Goal: Task Accomplishment & Management: Manage account settings

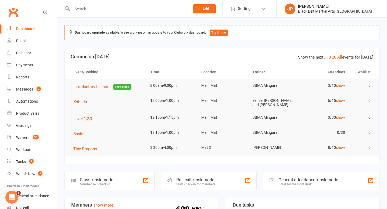
click at [82, 101] on span "Kobudo" at bounding box center [80, 101] width 14 height 5
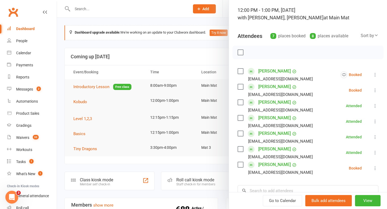
scroll to position [34, 0]
click at [171, 50] on div at bounding box center [222, 104] width 330 height 209
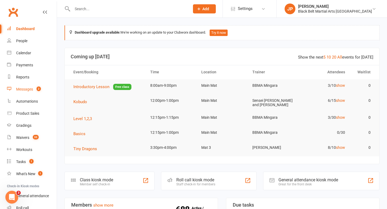
click at [19, 90] on div "Messages" at bounding box center [24, 89] width 17 height 4
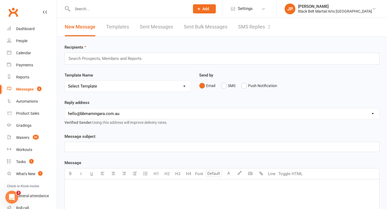
click at [263, 29] on link "SMS Replies 2" at bounding box center [254, 27] width 32 height 19
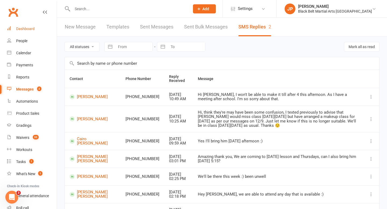
click at [20, 30] on div "Dashboard" at bounding box center [25, 29] width 19 height 4
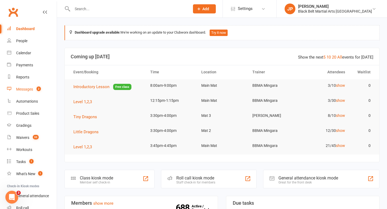
click at [25, 88] on div "Messages" at bounding box center [24, 89] width 17 height 4
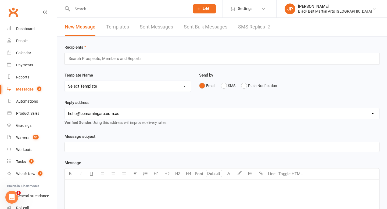
click at [248, 28] on link "SMS Replies 2" at bounding box center [254, 27] width 32 height 19
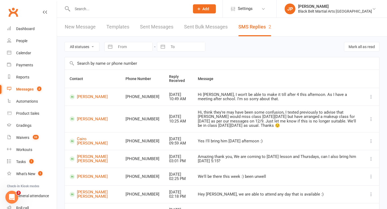
click at [74, 28] on link "New Message" at bounding box center [80, 27] width 31 height 19
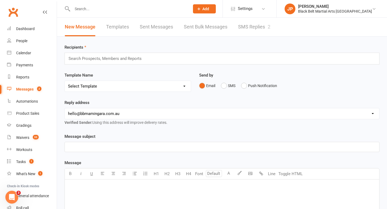
click at [77, 60] on input "text" at bounding box center [107, 58] width 79 height 7
click at [87, 80] on div "Template Name Select Template [SMS] 14 Day Absentee AFU Lil Dragons [SMS] 14 da…" at bounding box center [127, 82] width 126 height 20
click at [90, 60] on div "cleo mich cleo mich" at bounding box center [221, 59] width 315 height 12
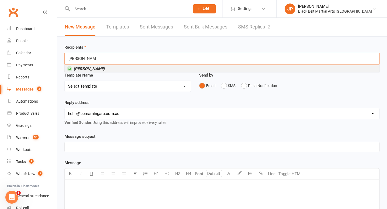
type input "cleo michalski"
click at [87, 67] on em "Cleo Michalski" at bounding box center [89, 68] width 31 height 5
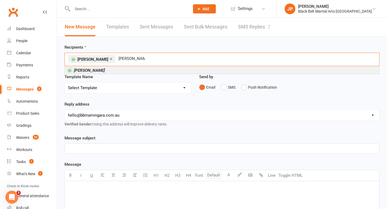
type input "harper adams"
click at [105, 69] on li "Harper Adams" at bounding box center [222, 70] width 314 height 7
type input "bowie sheppard"
click at [112, 71] on li "Bowie Sheppard" at bounding box center [222, 70] width 314 height 7
type input "cali bowyer"
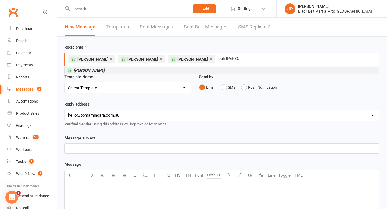
click at [114, 72] on li "Cali Bowyer" at bounding box center [222, 70] width 314 height 7
type input "joshua hanson"
click at [120, 73] on li "Joshua Hanson" at bounding box center [222, 70] width 314 height 7
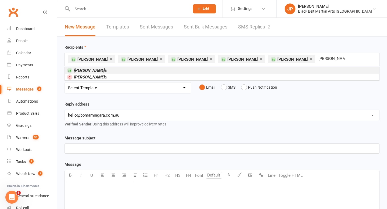
type input "melody grubis"
click at [126, 71] on li "Melody Grubis a" at bounding box center [222, 70] width 314 height 7
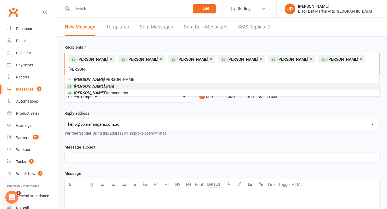
type input "eliana"
click at [124, 83] on li "Eliana Grant" at bounding box center [222, 86] width 314 height 7
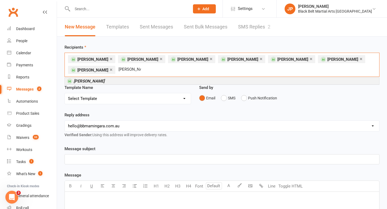
type input "sofia lepron"
click at [132, 80] on li "Sofia Lepron" at bounding box center [222, 81] width 314 height 7
type input "arthur price"
click at [129, 82] on li "Arthur Price" at bounding box center [222, 81] width 314 height 7
type input "eva gair"
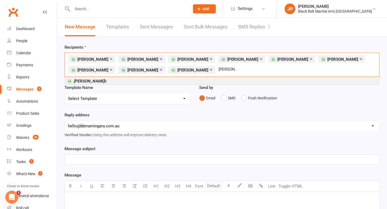
click at [185, 81] on li "Eva Gair e" at bounding box center [222, 81] width 314 height 7
type input "beauden"
click at [167, 82] on li "Beauden Pitman" at bounding box center [222, 81] width 314 height 7
type input "olivia sharp"
click at [162, 83] on li "Olivia Sharp" at bounding box center [222, 81] width 314 height 7
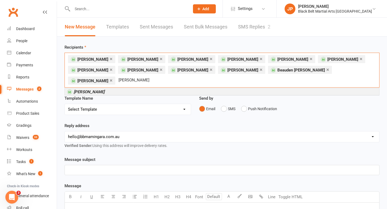
type input "harrison canham"
click at [149, 88] on li "Harrison Canham" at bounding box center [222, 91] width 314 height 7
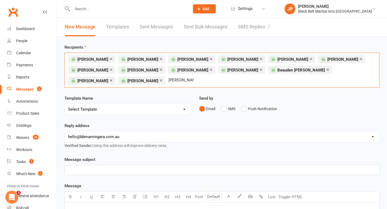
click at [147, 95] on div "Template Name Select Template [SMS] 14 Day Absentee AFU Lil Dragons [SMS] 14 da…" at bounding box center [127, 105] width 126 height 20
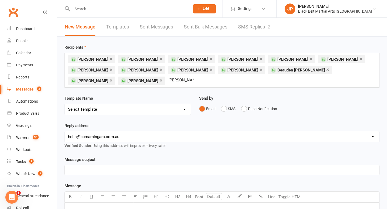
click at [147, 81] on div "× Cleo Michalski × Harper Adams × Bowie Sheppard × Cali Bowyer × Joshua Hanson …" at bounding box center [221, 70] width 315 height 35
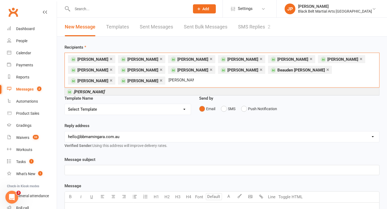
type input "aubrey steele"
click at [137, 89] on li "Aubrey Steele" at bounding box center [222, 91] width 314 height 7
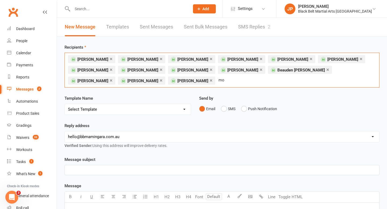
type input "m"
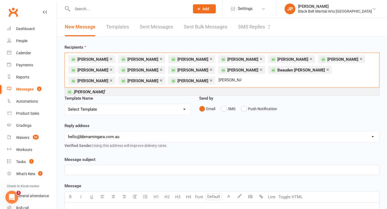
type input "ember mory"
click at [136, 93] on li "Ember Mory" at bounding box center [222, 91] width 314 height 7
type input "max laudrin"
click at [131, 92] on li "Max Laudrin" at bounding box center [222, 91] width 314 height 7
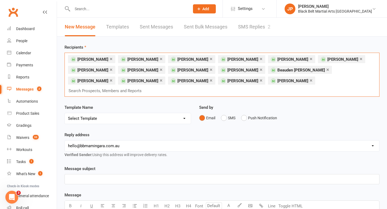
type input "h"
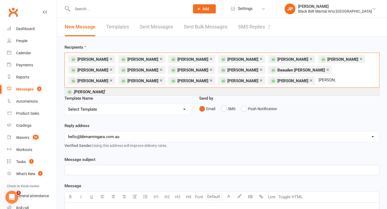
type input "lara lloyd"
click at [130, 94] on li "Lara Lloyd" at bounding box center [222, 91] width 314 height 7
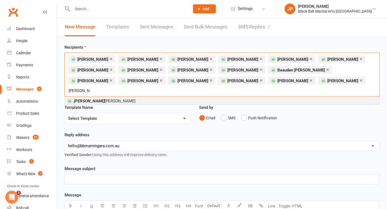
type input "levi warren"
click at [133, 97] on li "Levi Warren Rosen-Devgan" at bounding box center [222, 100] width 314 height 7
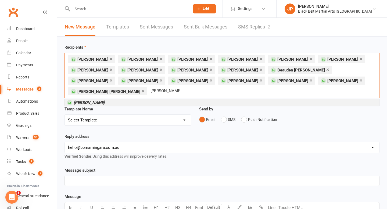
type input "theodore wales"
click at [134, 99] on li "Theodore Wales" at bounding box center [222, 102] width 314 height 7
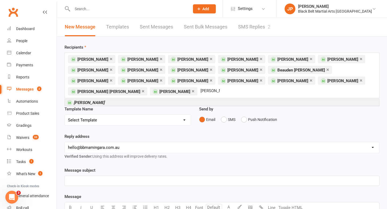
type input "evan dunn"
click at [133, 99] on li "Evan Dunn" at bounding box center [222, 102] width 314 height 7
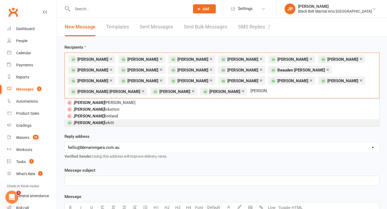
type input "Ari b"
click at [123, 123] on li "Ari B urkitt" at bounding box center [222, 122] width 314 height 7
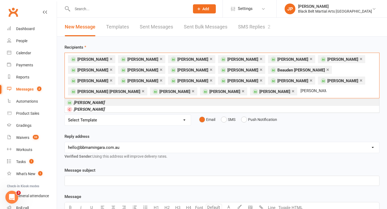
type input "woody burkitt"
click at [136, 101] on li "Woody Burkitt" at bounding box center [222, 102] width 314 height 7
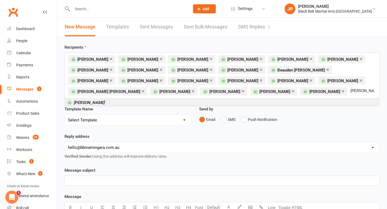
type input "kirsten blake"
click at [138, 104] on li "Kirsten Blake" at bounding box center [222, 102] width 314 height 7
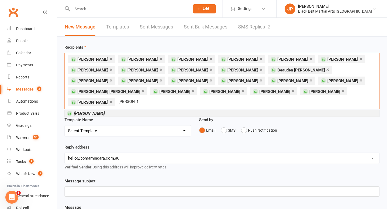
type input "luc laudrin"
click at [278, 110] on li "Luc Laudrin" at bounding box center [222, 113] width 314 height 7
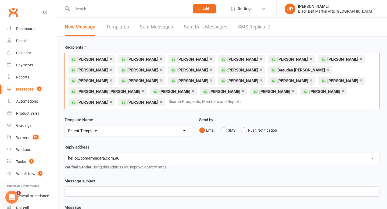
click at [209, 60] on link "×" at bounding box center [210, 58] width 3 height 9
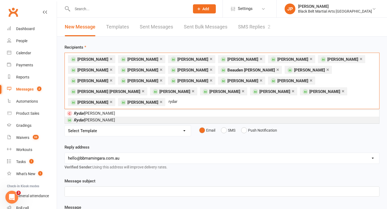
type input "rydar"
click at [181, 116] on li "Rydar Ghattas" at bounding box center [222, 119] width 314 height 7
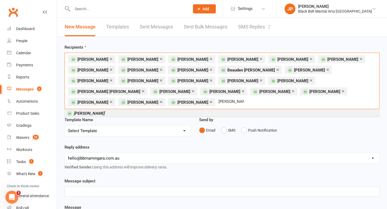
type input "hope pulciani"
click at [243, 110] on li "Hope Pulciani" at bounding box center [222, 113] width 314 height 7
type input "h"
type input "harvey coleman"
click at [287, 110] on li "Harvey Coleman" at bounding box center [222, 113] width 314 height 7
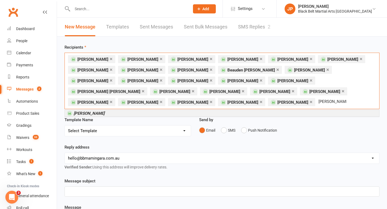
type input "amity coleman"
click at [247, 111] on li "Amity Coleman" at bounding box center [222, 113] width 314 height 7
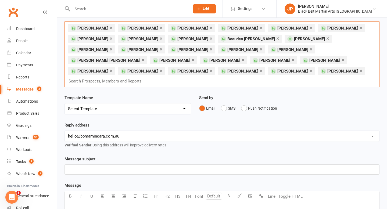
scroll to position [38, 0]
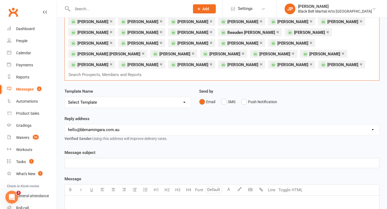
click at [183, 97] on select "Select Template [SMS] 14 Day Absentee AFU Lil Dragons [SMS] 14 day Absentee AFU…" at bounding box center [128, 102] width 126 height 11
select select "32"
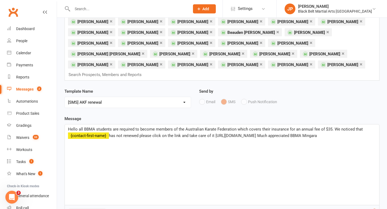
click at [139, 133] on span "has not renewed please click on the link and take care of it https://www.revolu…" at bounding box center [213, 135] width 208 height 5
click at [139, 134] on p "Hello all BBMA students are required to become members of the Australian Karate…" at bounding box center [222, 132] width 308 height 13
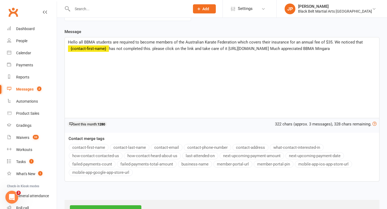
scroll to position [126, 0]
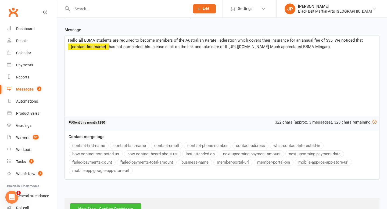
click at [108, 203] on input "Next Step - Confirm Recipients" at bounding box center [105, 208] width 71 height 11
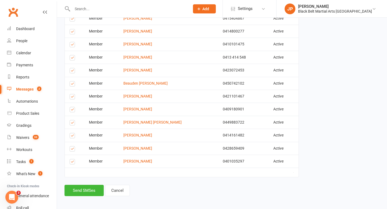
scroll to position [335, 0]
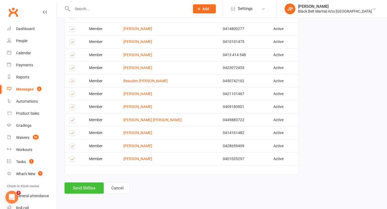
click at [85, 188] on button "Send SMSes" at bounding box center [83, 187] width 39 height 11
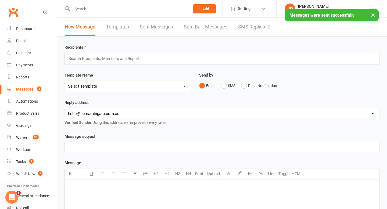
click at [30, 91] on div "Messages" at bounding box center [24, 89] width 17 height 4
click at [240, 30] on link "SMS Replies 2" at bounding box center [254, 27] width 32 height 19
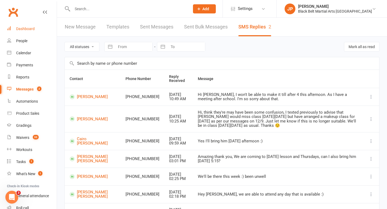
click at [28, 34] on link "Dashboard" at bounding box center [32, 29] width 50 height 12
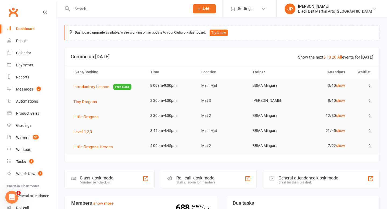
click at [216, 12] on button "Add" at bounding box center [204, 8] width 23 height 9
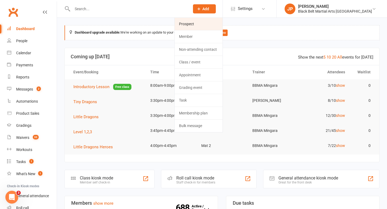
click at [222, 21] on link "Prospect" at bounding box center [198, 24] width 48 height 12
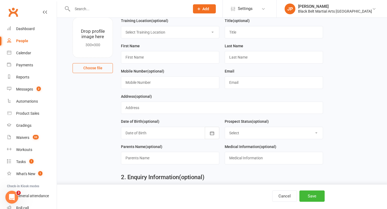
scroll to position [35, 0]
click at [178, 55] on input "text" at bounding box center [170, 58] width 98 height 12
type input "Kai"
type input "Grobbelaar"
click at [158, 81] on input "text" at bounding box center [170, 83] width 98 height 12
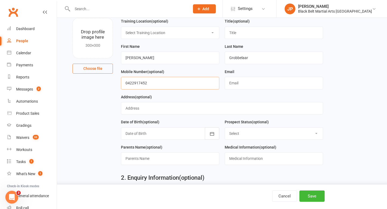
type input "0422917452"
type input "seangrobbelaar@gmail.com"
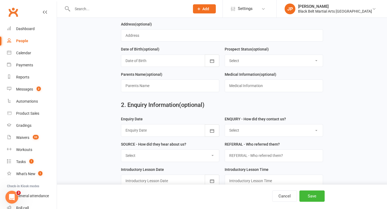
scroll to position [110, 0]
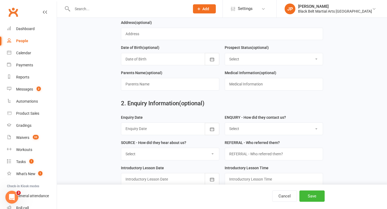
click at [318, 61] on select "Select Enquiry (Booked) Enquiry (Not Booked) Pending (enrolment pack sent) DNS …" at bounding box center [274, 59] width 98 height 12
select select "Enquiry (Booked)"
click at [195, 88] on input "text" at bounding box center [170, 84] width 98 height 12
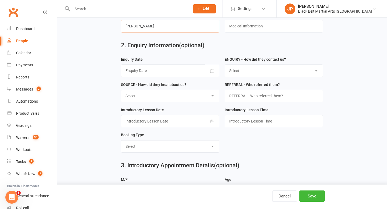
scroll to position [176, 0]
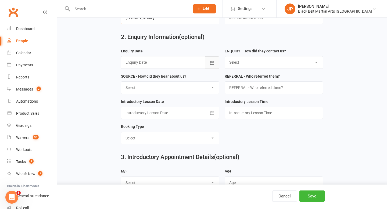
type input "Sean"
click at [214, 62] on icon "button" at bounding box center [211, 62] width 5 height 5
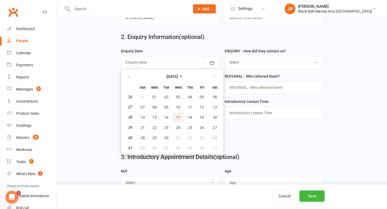
click at [178, 116] on span "17" at bounding box center [178, 117] width 4 height 4
type input "17 Sep 2025"
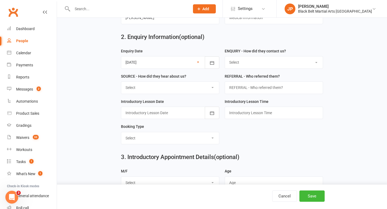
click at [261, 63] on select "Select (W) - Walk In (T) - Telephone (I) - Internet / Email (S) - Studio Initia…" at bounding box center [274, 62] width 98 height 12
select select "(W) - Walk In"
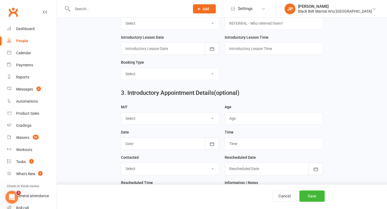
scroll to position [243, 0]
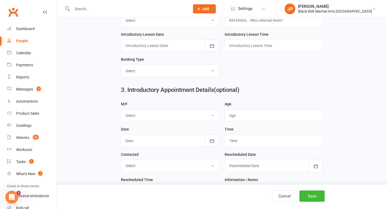
click at [211, 70] on select "Select Mini Dragons Intro Tiny Dragons Intro Little Dragons Intro Child Karate …" at bounding box center [170, 71] width 98 height 12
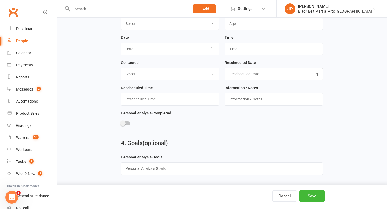
scroll to position [337, 0]
click at [308, 198] on button "Save" at bounding box center [311, 195] width 25 height 11
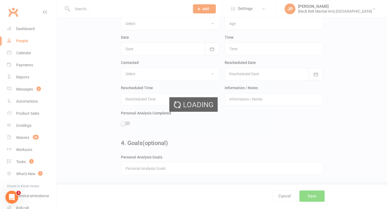
scroll to position [0, 0]
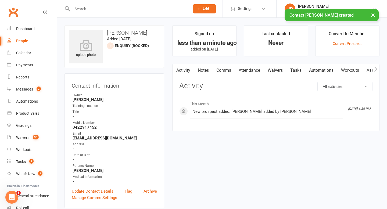
click at [205, 69] on link "Notes" at bounding box center [203, 70] width 19 height 12
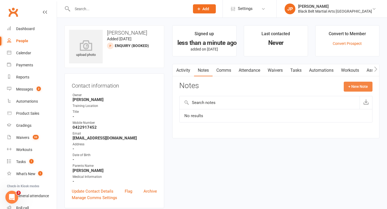
click at [357, 83] on button "+ New Note" at bounding box center [357, 87] width 29 height 10
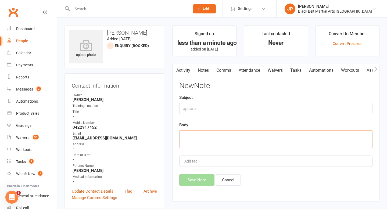
click at [211, 132] on textarea at bounding box center [275, 139] width 193 height 18
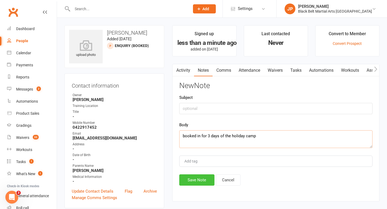
type textarea "booked in for 3 days of the holiday camp"
click at [191, 179] on button "Save Note" at bounding box center [196, 179] width 35 height 11
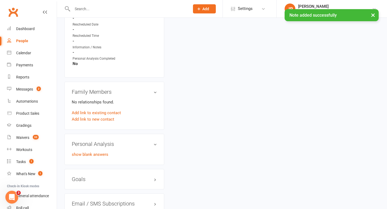
scroll to position [346, 0]
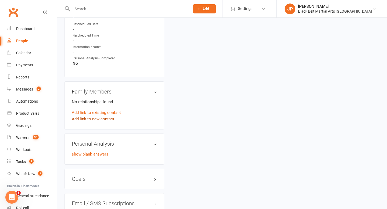
click at [99, 118] on link "Add link to new contact" at bounding box center [93, 119] width 42 height 6
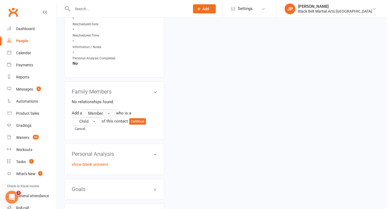
click at [109, 112] on button "Member" at bounding box center [99, 113] width 34 height 8
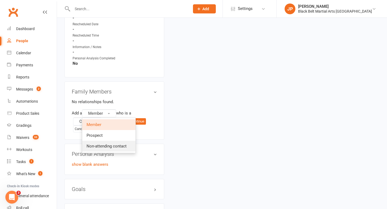
click at [108, 144] on span "Non-attending contact" at bounding box center [106, 146] width 40 height 5
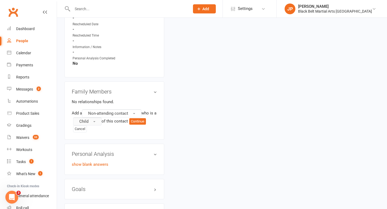
click at [99, 119] on button "Child" at bounding box center [87, 121] width 28 height 8
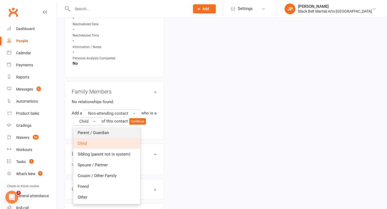
click at [101, 130] on span "Parent / Guardian" at bounding box center [93, 132] width 31 height 5
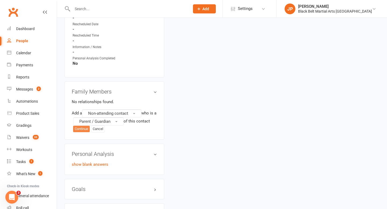
click at [81, 127] on button "Continue" at bounding box center [81, 129] width 17 height 6
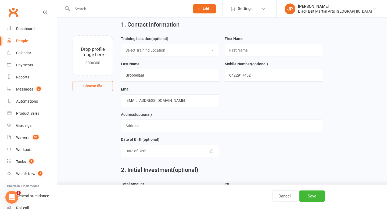
scroll to position [18, 0]
click at [264, 49] on input "text" at bounding box center [273, 50] width 98 height 12
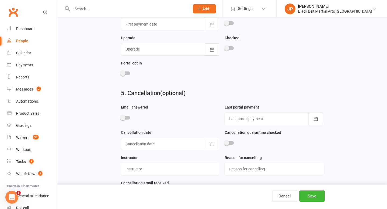
scroll to position [395, 0]
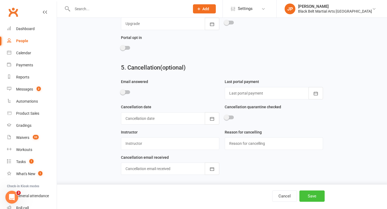
type input "Sean"
click at [310, 193] on button "Save" at bounding box center [311, 195] width 25 height 11
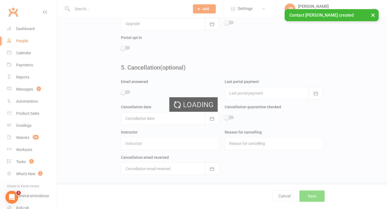
scroll to position [0, 0]
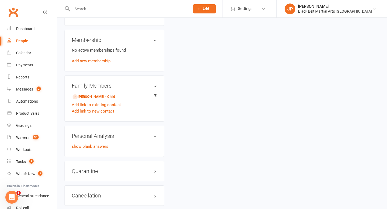
scroll to position [272, 0]
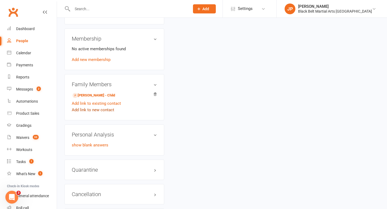
click at [96, 111] on link "Add link to new contact" at bounding box center [93, 110] width 42 height 6
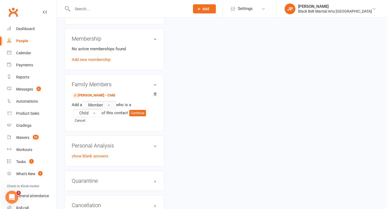
click at [104, 103] on button "Member" at bounding box center [99, 105] width 34 height 8
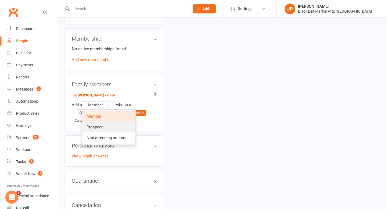
click at [105, 123] on link "Prospect" at bounding box center [108, 127] width 53 height 11
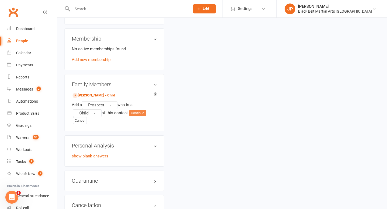
click at [137, 112] on button "Continue" at bounding box center [137, 113] width 17 height 6
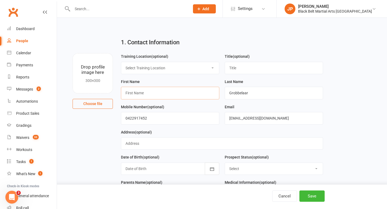
click at [177, 92] on input "text" at bounding box center [170, 93] width 98 height 12
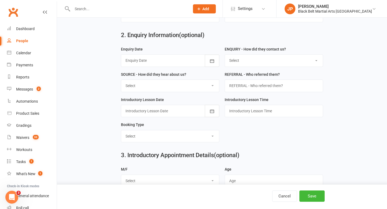
scroll to position [187, 0]
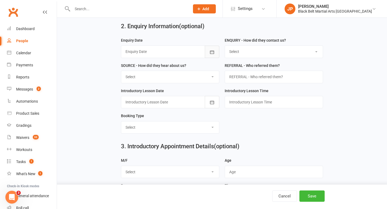
type input "Oliver"
click at [214, 51] on icon "button" at bounding box center [211, 51] width 5 height 5
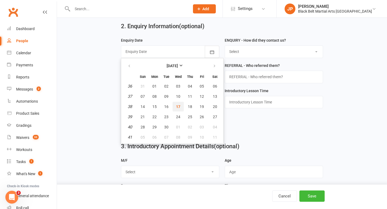
click at [183, 107] on button "17" at bounding box center [177, 107] width 11 height 10
type input "17 Sep 2025"
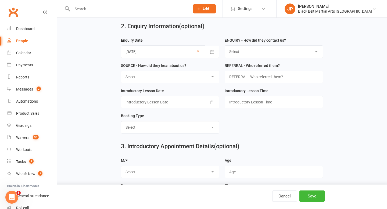
click at [246, 52] on select "Select (W) - Walk In (T) - Telephone (I) - Internet / Email (S) - Studio Initia…" at bounding box center [274, 52] width 98 height 12
select select "(W) - Walk In"
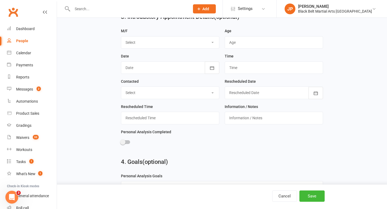
scroll to position [337, 0]
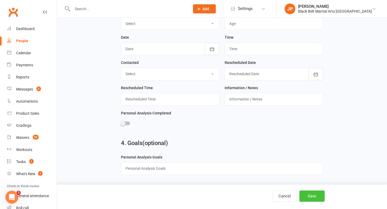
click at [306, 198] on button "Save" at bounding box center [311, 195] width 25 height 11
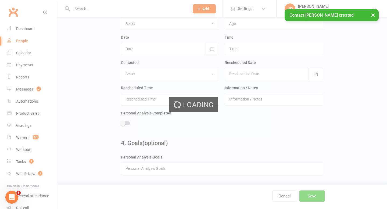
scroll to position [0, 0]
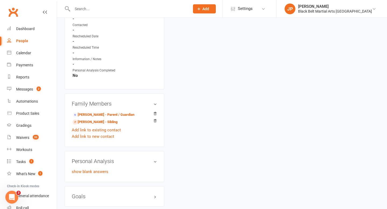
scroll to position [337, 0]
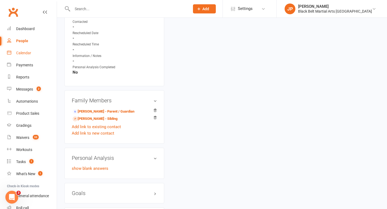
click at [24, 52] on div "Calendar" at bounding box center [23, 53] width 15 height 4
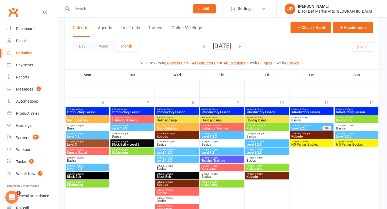
scroll to position [823, 0]
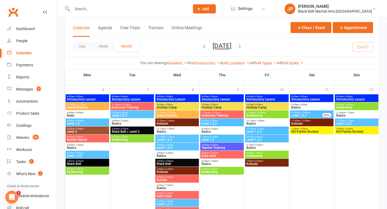
click at [176, 109] on span "Holiday Camp" at bounding box center [176, 107] width 41 height 3
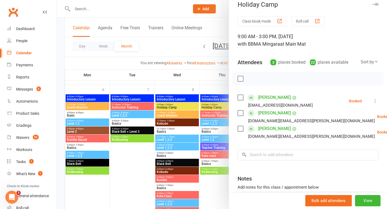
scroll to position [7, 0]
click at [279, 157] on input "search" at bounding box center [307, 154] width 141 height 11
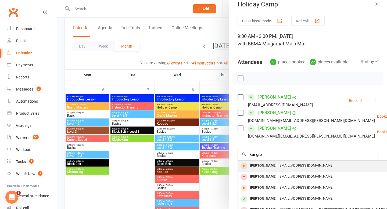
type input "kai gro"
click at [273, 165] on div "Kai Grobbelaar" at bounding box center [262, 166] width 31 height 8
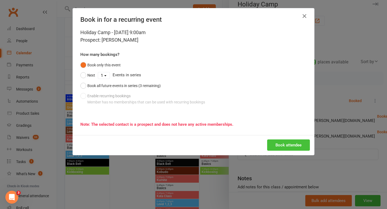
click at [295, 143] on button "Book attendee" at bounding box center [288, 144] width 43 height 11
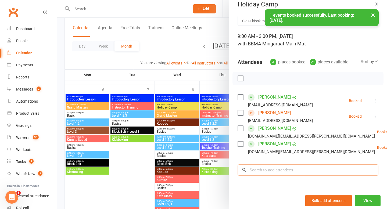
click at [276, 167] on input "search" at bounding box center [307, 169] width 141 height 11
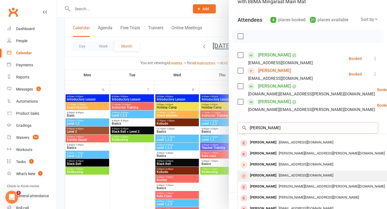
scroll to position [0, 0]
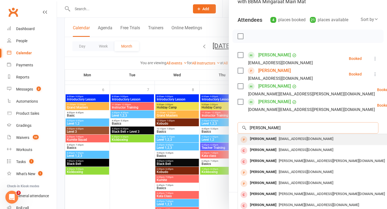
type input "oliver grobb"
click at [286, 138] on span "seangrobbelaar@gmail.com" at bounding box center [305, 139] width 54 height 4
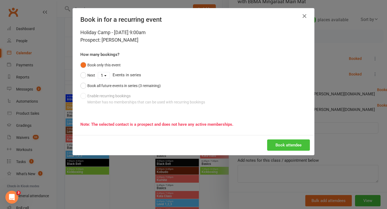
click at [277, 145] on button "Book attendee" at bounding box center [288, 144] width 43 height 11
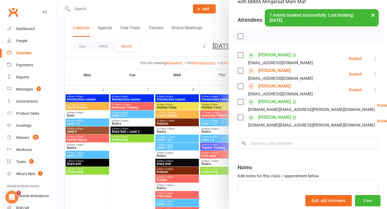
click at [177, 49] on div at bounding box center [222, 104] width 330 height 209
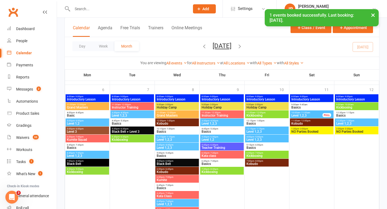
click at [215, 105] on span "- 3:00pm" at bounding box center [213, 104] width 9 height 2
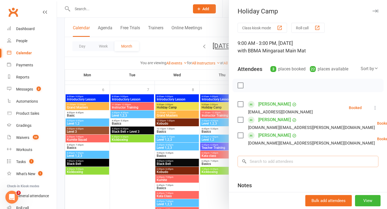
click at [285, 160] on input "search" at bounding box center [307, 161] width 141 height 11
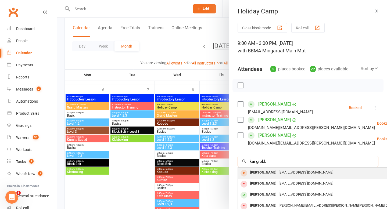
type input "kai grobb"
click at [269, 171] on div "Kai Grobbelaar" at bounding box center [262, 173] width 31 height 8
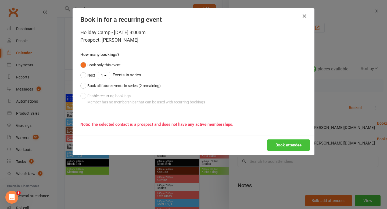
click at [288, 148] on button "Book attendee" at bounding box center [288, 144] width 43 height 11
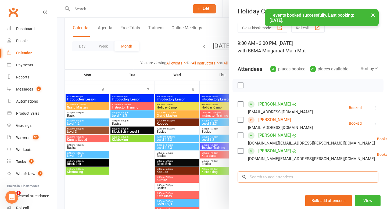
click at [280, 174] on input "search" at bounding box center [307, 176] width 141 height 11
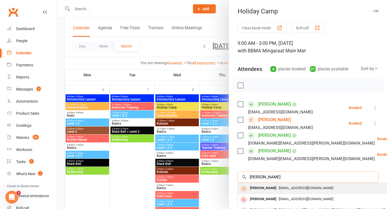
type input "oliver grobb"
click at [257, 191] on div "Oliver Grobbelaar" at bounding box center [262, 188] width 31 height 8
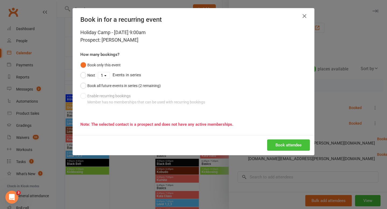
click at [293, 141] on button "Book attendee" at bounding box center [288, 144] width 43 height 11
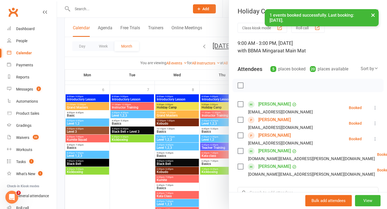
click at [167, 46] on div at bounding box center [222, 104] width 330 height 209
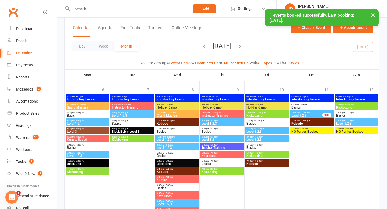
click at [268, 105] on span "9:00am - 3:00pm" at bounding box center [266, 104] width 41 height 2
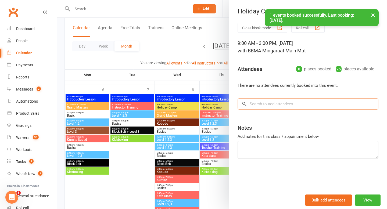
click at [275, 105] on input "search" at bounding box center [307, 103] width 141 height 11
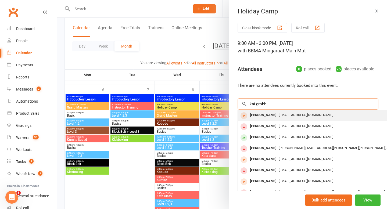
type input "kai grobb"
click at [260, 114] on div "Kai Grobbelaar" at bounding box center [262, 115] width 31 height 8
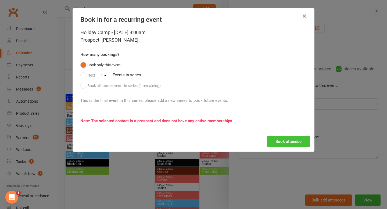
click at [288, 137] on button "Book attendee" at bounding box center [288, 141] width 43 height 11
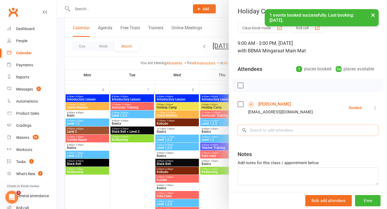
click at [290, 129] on input "search" at bounding box center [307, 130] width 141 height 11
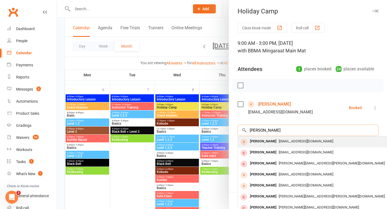
type input "oliver grobb"
click at [267, 138] on div "Oliver Grobbelaar" at bounding box center [262, 141] width 31 height 8
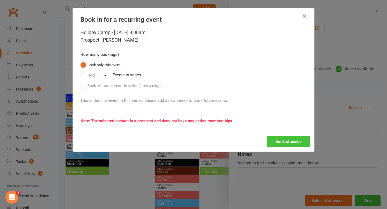
click at [280, 137] on button "Book attendee" at bounding box center [288, 141] width 43 height 11
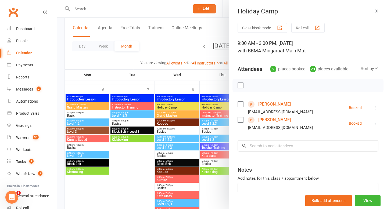
click at [162, 49] on div at bounding box center [222, 104] width 330 height 209
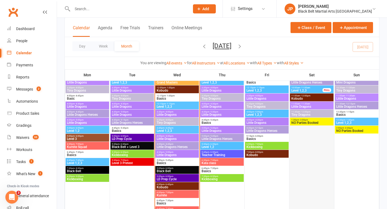
scroll to position [485, 0]
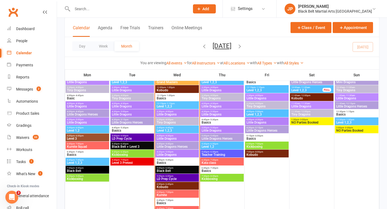
click at [137, 4] on div at bounding box center [124, 8] width 121 height 17
click at [136, 9] on input "text" at bounding box center [128, 9] width 115 height 8
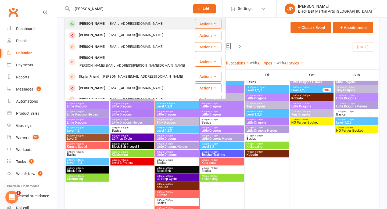
type input "skylah beverley"
click at [99, 23] on div "Skylah Beverley" at bounding box center [92, 24] width 30 height 8
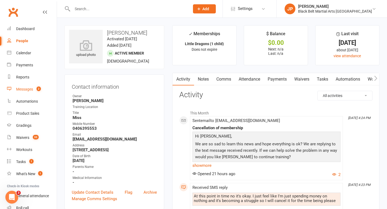
click at [25, 87] on div "Messages" at bounding box center [24, 89] width 17 height 4
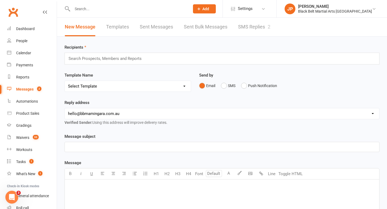
click at [258, 27] on link "SMS Replies 2" at bounding box center [254, 27] width 32 height 19
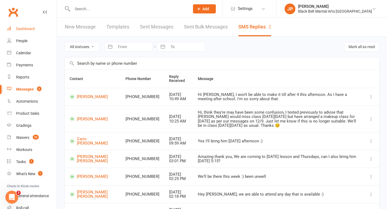
click at [23, 27] on div "Dashboard" at bounding box center [25, 29] width 19 height 4
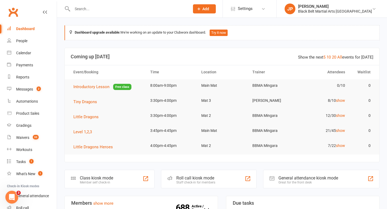
click at [88, 12] on input "text" at bounding box center [128, 9] width 115 height 8
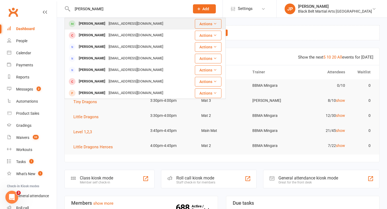
type input "percy palmer"
click at [84, 23] on div "Percy Palmer" at bounding box center [92, 24] width 30 height 8
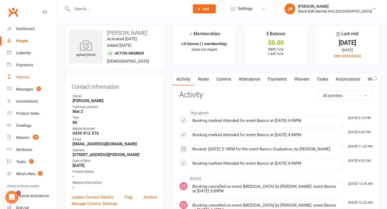
click at [27, 77] on div "Reports" at bounding box center [22, 77] width 13 height 4
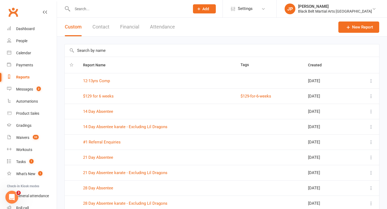
click at [140, 47] on input "text" at bounding box center [222, 50] width 314 height 12
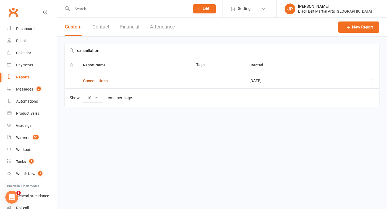
type input "cancellation"
click at [94, 81] on link "Cancellations" at bounding box center [95, 80] width 25 height 5
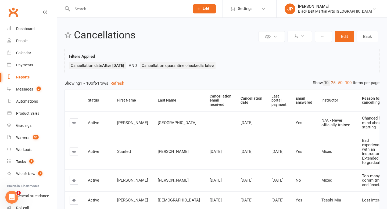
click at [333, 82] on link "25" at bounding box center [332, 83] width 7 height 6
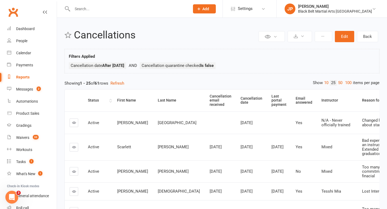
click at [110, 101] on th "Status" at bounding box center [97, 100] width 29 height 22
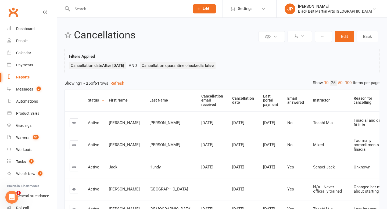
click at [346, 83] on link "100" at bounding box center [347, 83] width 9 height 6
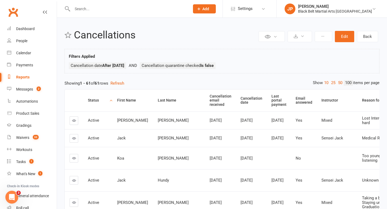
click at [112, 100] on th "Status" at bounding box center [97, 100] width 29 height 22
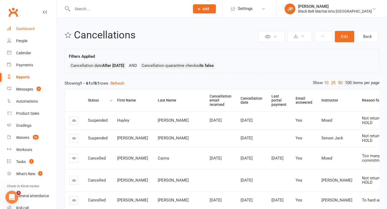
click at [29, 24] on link "Dashboard" at bounding box center [32, 29] width 50 height 12
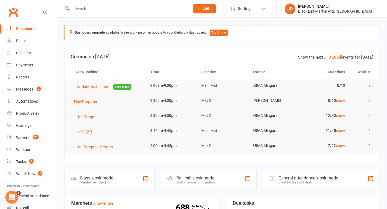
click at [160, 12] on input "text" at bounding box center [128, 9] width 115 height 8
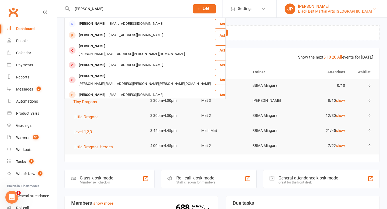
type input "ariya rohan"
click at [330, 5] on div "[PERSON_NAME]" at bounding box center [335, 6] width 74 height 5
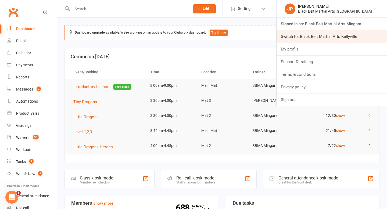
click at [333, 35] on link "Switch to: Black Belt Martial Arts Kellyville" at bounding box center [331, 36] width 110 height 12
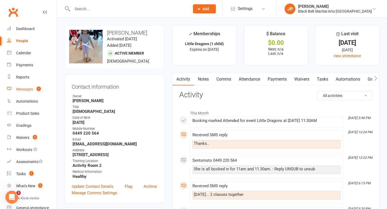
click at [27, 88] on div "Messages" at bounding box center [24, 89] width 17 height 4
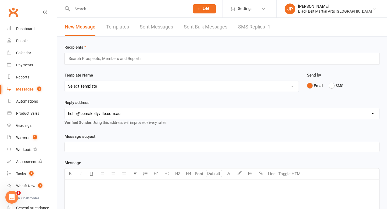
click at [247, 29] on link "SMS Replies 1" at bounding box center [254, 27] width 32 height 19
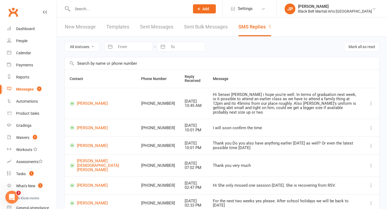
click at [82, 28] on link "New Message" at bounding box center [80, 27] width 31 height 19
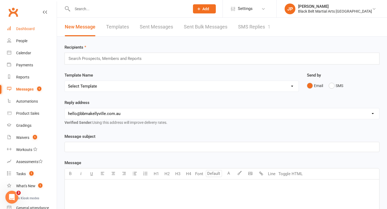
click at [25, 27] on div "Dashboard" at bounding box center [25, 29] width 19 height 4
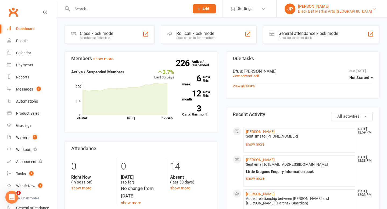
click at [344, 11] on div "Black Belt Martial Arts [GEOGRAPHIC_DATA]" at bounding box center [335, 11] width 74 height 5
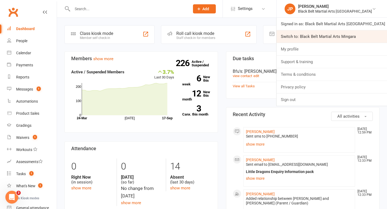
click at [342, 35] on link "Switch to: Black Belt Martial Arts Mingara" at bounding box center [331, 36] width 110 height 12
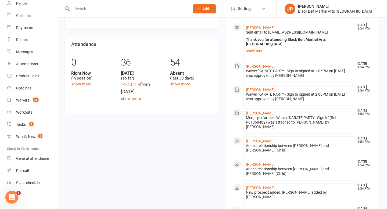
scroll to position [250, 0]
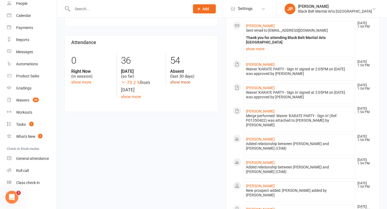
click at [177, 81] on link "show more" at bounding box center [180, 82] width 20 height 5
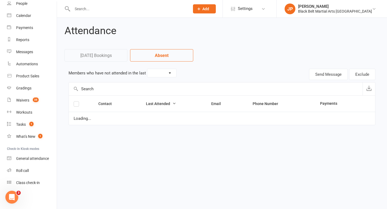
select select "30"
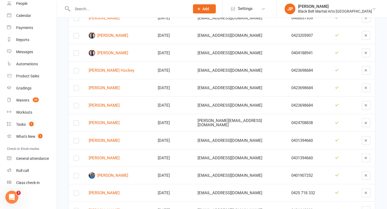
scroll to position [251, 0]
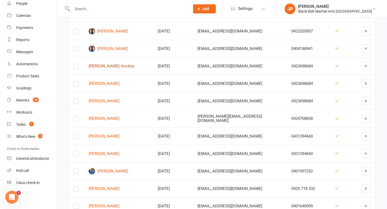
click at [109, 65] on link "Debra Hockey" at bounding box center [118, 66] width 59 height 5
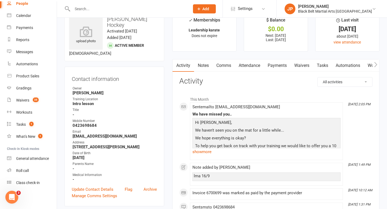
scroll to position [14, 0]
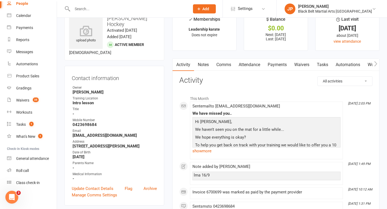
click at [283, 60] on link "Payments" at bounding box center [277, 65] width 27 height 12
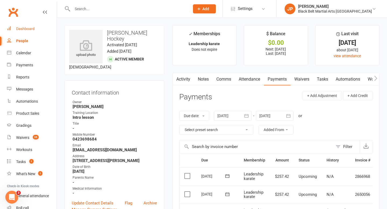
click at [22, 28] on div "Dashboard" at bounding box center [25, 29] width 19 height 4
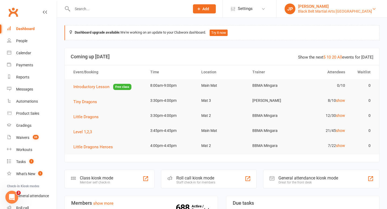
click at [325, 11] on div "Black Belt Martial Arts Mingara" at bounding box center [335, 11] width 74 height 5
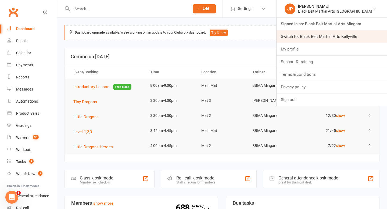
click at [334, 36] on link "Switch to: Black Belt Martial Arts Kellyville" at bounding box center [331, 36] width 110 height 12
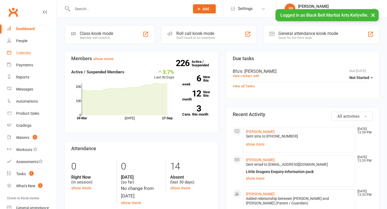
click at [29, 56] on link "Calendar" at bounding box center [32, 53] width 50 height 12
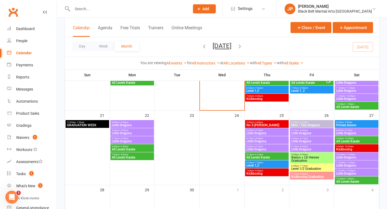
scroll to position [261, 0]
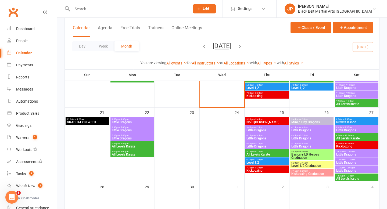
click at [128, 131] on span "Little Dragons" at bounding box center [131, 130] width 41 height 3
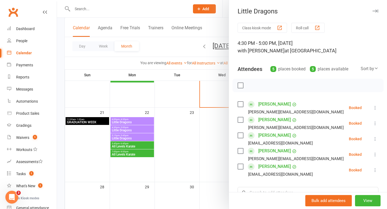
click at [173, 140] on div at bounding box center [222, 104] width 330 height 209
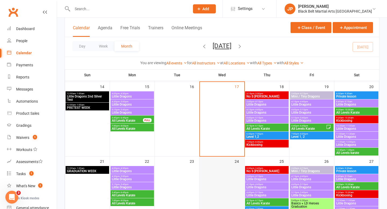
scroll to position [212, 0]
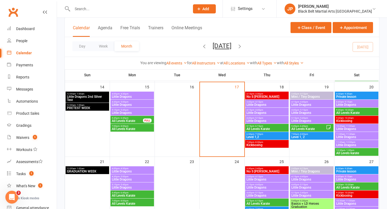
click at [362, 103] on span "Little Dragons" at bounding box center [356, 104] width 41 height 3
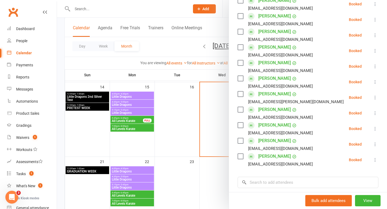
scroll to position [105, 0]
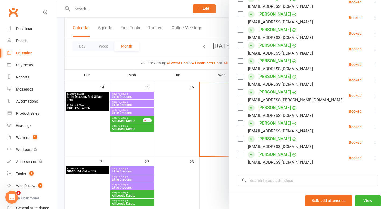
click at [211, 115] on div at bounding box center [222, 104] width 330 height 209
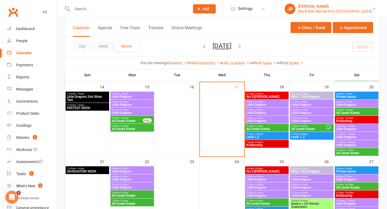
click at [330, 6] on div "[PERSON_NAME]" at bounding box center [335, 6] width 74 height 5
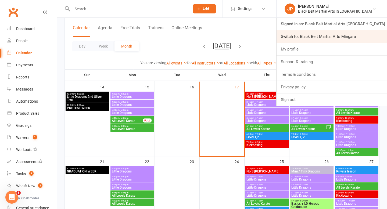
click at [335, 31] on link "Switch to: Black Belt Martial Arts Mingara" at bounding box center [331, 36] width 110 height 12
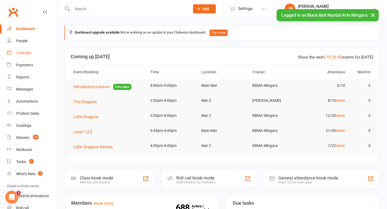
click at [25, 54] on div "Calendar" at bounding box center [23, 53] width 15 height 4
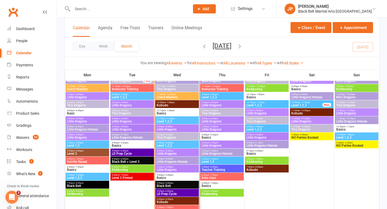
scroll to position [471, 0]
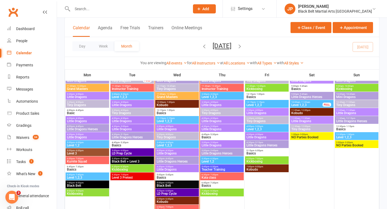
click at [79, 145] on span "Level 1,2" at bounding box center [87, 145] width 41 height 3
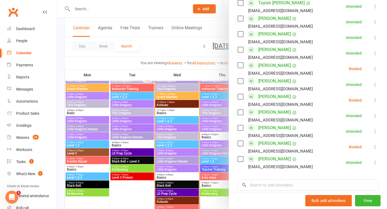
scroll to position [274, 0]
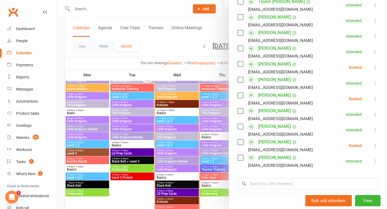
click at [149, 42] on div at bounding box center [222, 104] width 330 height 209
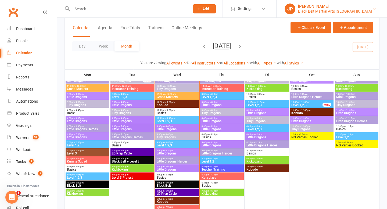
click at [351, 10] on div "Black Belt Martial Arts Mingara" at bounding box center [335, 11] width 74 height 5
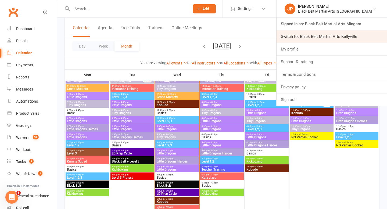
click at [339, 35] on link "Switch to: Black Belt Martial Arts Kellyville" at bounding box center [331, 36] width 110 height 12
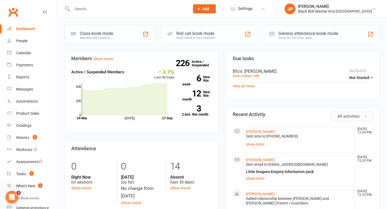
click at [91, 10] on input "text" at bounding box center [128, 9] width 115 height 8
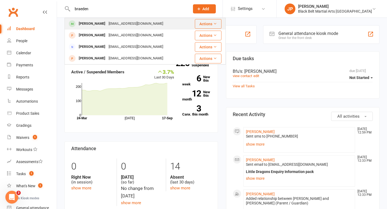
type input "braeden"
click at [85, 23] on div "Braden Aichinger" at bounding box center [92, 24] width 30 height 8
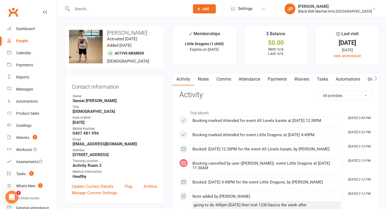
click at [224, 81] on link "Comms" at bounding box center [223, 79] width 22 height 12
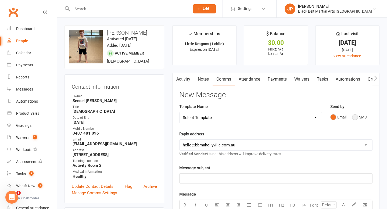
click at [353, 116] on button "SMS" at bounding box center [359, 117] width 14 height 10
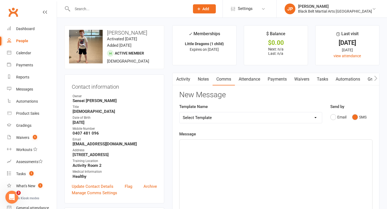
click at [216, 143] on p "﻿" at bounding box center [276, 144] width 186 height 6
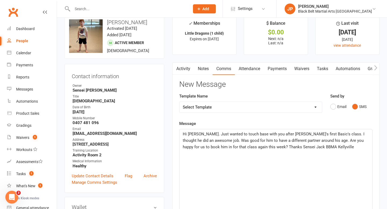
scroll to position [9, 0]
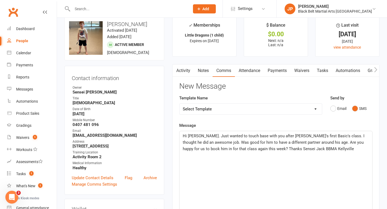
click at [282, 136] on span "Hi Jason. Just wanted to touch base with you after Braeden's first Basic's clas…" at bounding box center [274, 142] width 183 height 18
click at [288, 135] on span "Hi Jason. Just wanted to touch base with you after Braden's first Basic's class…" at bounding box center [274, 142] width 182 height 18
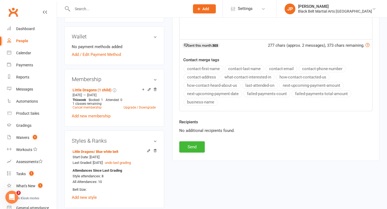
scroll to position [185, 0]
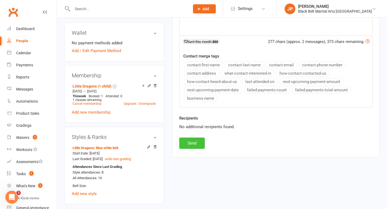
click at [192, 144] on button "Send" at bounding box center [191, 142] width 25 height 11
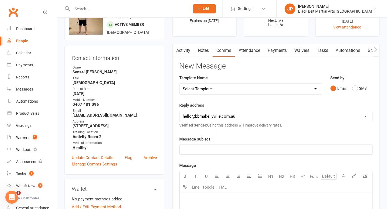
scroll to position [0, 0]
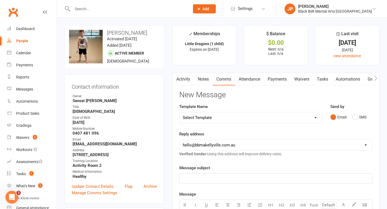
click at [145, 9] on input "text" at bounding box center [128, 9] width 115 height 8
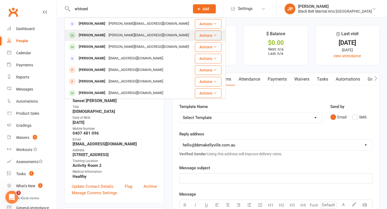
type input "whitsed"
click at [108, 39] on div "Terri.j.578@hotmail.com" at bounding box center [148, 35] width 83 height 8
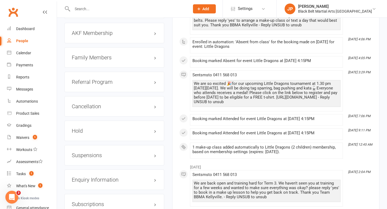
scroll to position [629, 0]
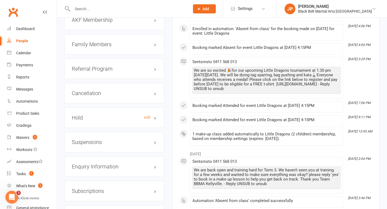
click at [112, 115] on h3 "Hold edit" at bounding box center [114, 118] width 85 height 6
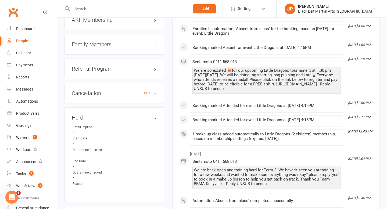
click at [114, 90] on h3 "Cancellation edit" at bounding box center [114, 93] width 85 height 6
click at [105, 115] on h3 "Hold edit" at bounding box center [114, 118] width 85 height 6
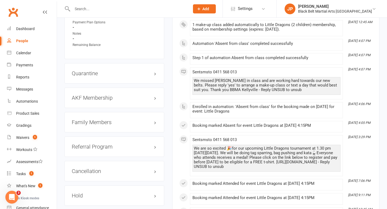
scroll to position [552, 0]
click at [102, 119] on h3 "Family Members" at bounding box center [114, 122] width 85 height 6
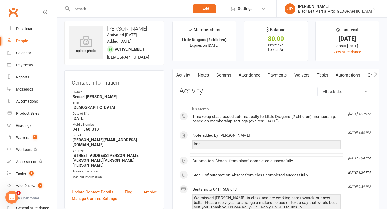
scroll to position [0, 0]
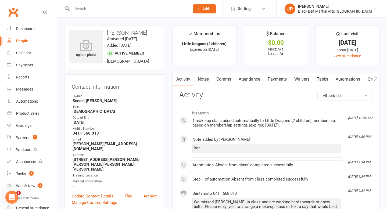
click at [202, 79] on link "Notes" at bounding box center [203, 79] width 19 height 12
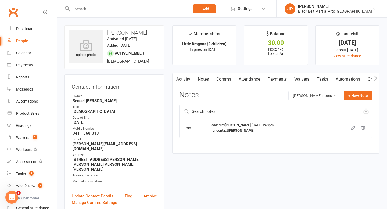
click at [85, 8] on input "text" at bounding box center [128, 9] width 115 height 8
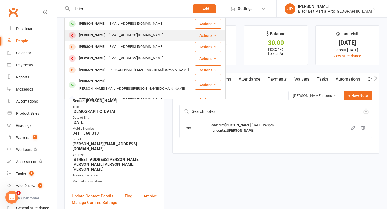
type input "kaira"
click at [88, 30] on td "Kaira Rana lohiakamna@gmail.com" at bounding box center [130, 36] width 130 height 12
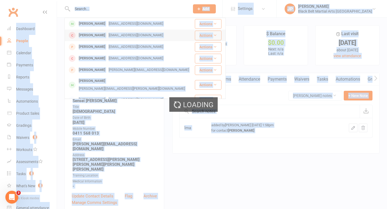
click at [88, 30] on div "Loading" at bounding box center [193, 104] width 387 height 209
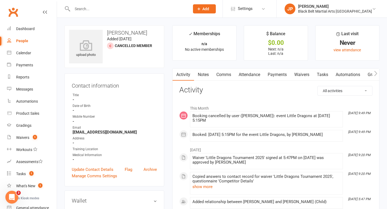
click at [88, 11] on input "text" at bounding box center [128, 9] width 115 height 8
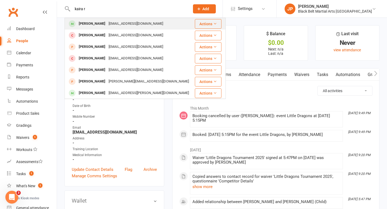
type input "kaira r"
click at [85, 21] on div "Kaira Rana" at bounding box center [92, 24] width 30 height 8
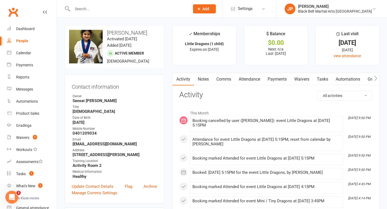
click at [91, 8] on input "text" at bounding box center [128, 9] width 115 height 8
paste input "Samuel Emerson-Pulido"
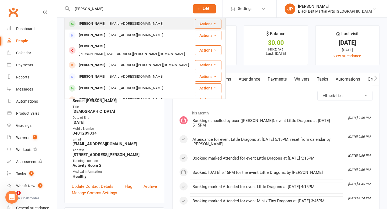
type input "Samuel Emerson-Pulido"
click at [90, 26] on div "Samuel Emerson-Pulido" at bounding box center [92, 24] width 30 height 8
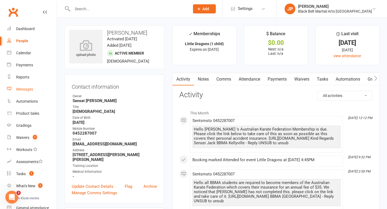
click at [26, 92] on link "Messages" at bounding box center [32, 89] width 50 height 12
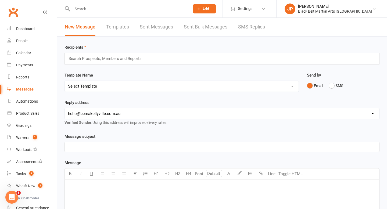
click at [245, 27] on link "SMS Replies" at bounding box center [251, 27] width 27 height 19
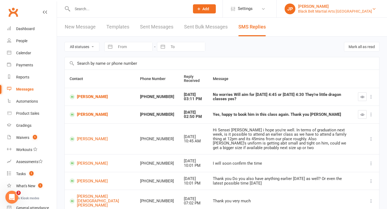
click at [333, 7] on div "[PERSON_NAME]" at bounding box center [335, 6] width 74 height 5
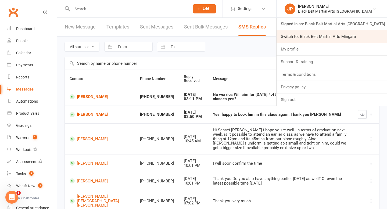
click at [334, 35] on link "Switch to: Black Belt Martial Arts Mingara" at bounding box center [331, 36] width 110 height 12
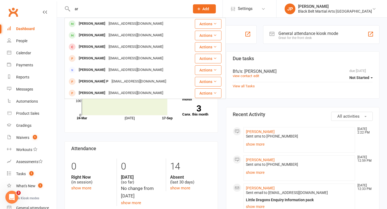
type input "a"
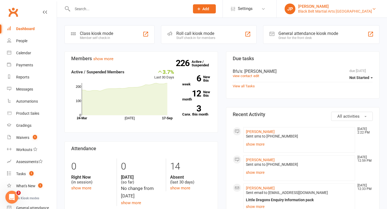
click at [349, 11] on div "Black Belt Martial Arts [GEOGRAPHIC_DATA]" at bounding box center [335, 11] width 74 height 5
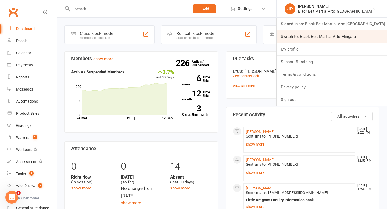
click at [349, 35] on link "Switch to: Black Belt Martial Arts Mingara" at bounding box center [331, 36] width 110 height 12
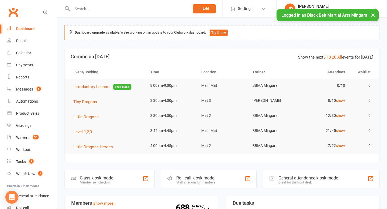
click at [108, 8] on input "text" at bounding box center [128, 9] width 115 height 8
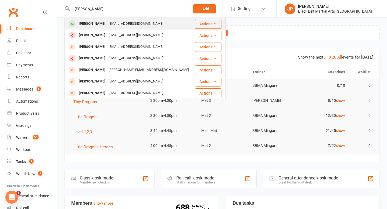
type input "jack hundy"
click at [89, 20] on div "Jack Hundy" at bounding box center [92, 24] width 30 height 8
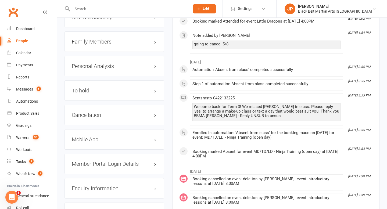
scroll to position [626, 0]
click at [88, 113] on h3 "Cancellation edit" at bounding box center [114, 115] width 85 height 6
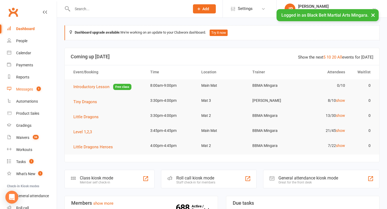
click at [32, 89] on div "Messages" at bounding box center [24, 89] width 17 height 4
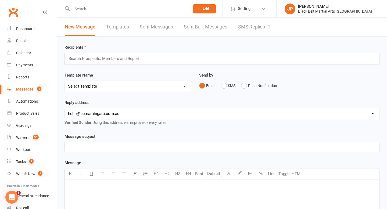
click at [246, 29] on link "SMS Replies 1" at bounding box center [254, 27] width 32 height 19
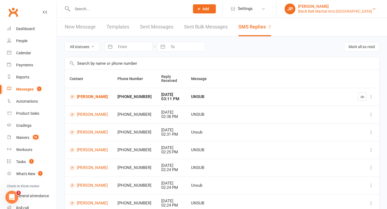
click at [333, 9] on div "Black Belt Martial Arts [GEOGRAPHIC_DATA]" at bounding box center [335, 11] width 74 height 5
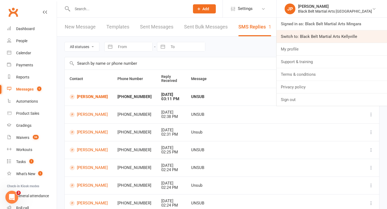
click at [331, 35] on link "Switch to: Black Belt Martial Arts Kellyville" at bounding box center [331, 36] width 110 height 12
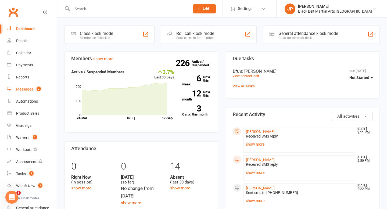
click at [24, 91] on link "Messages 2" at bounding box center [32, 89] width 50 height 12
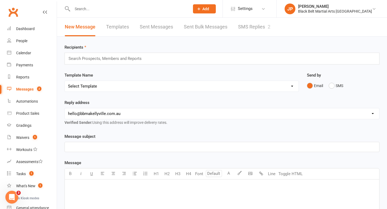
click at [101, 7] on input "text" at bounding box center [128, 9] width 115 height 8
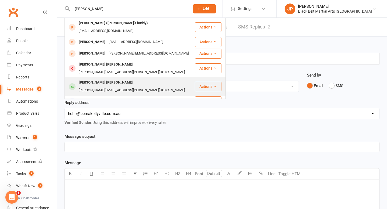
type input "[PERSON_NAME]"
click at [100, 79] on div "[PERSON_NAME] [PERSON_NAME]" at bounding box center [105, 83] width 57 height 8
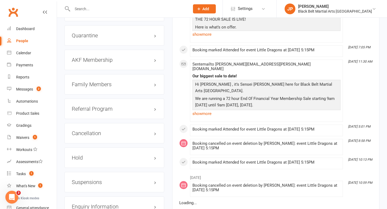
scroll to position [589, 0]
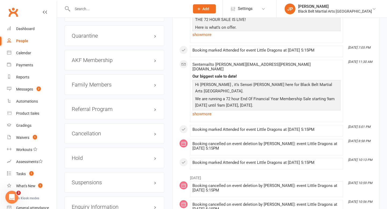
click at [91, 82] on h3 "Family Members" at bounding box center [114, 85] width 85 height 6
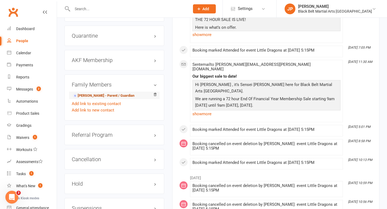
click at [92, 93] on link "Srirupa Alapati - Parent / Guardian" at bounding box center [103, 96] width 62 height 6
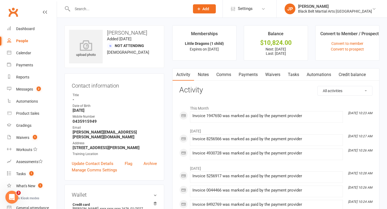
click at [250, 72] on link "Payments" at bounding box center [248, 74] width 27 height 12
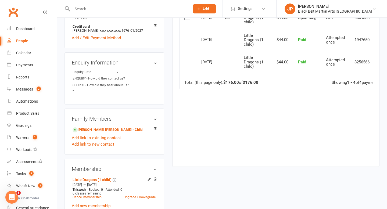
scroll to position [176, 0]
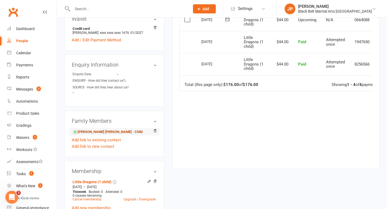
click at [116, 129] on link "Aarush Karthikeya Alapati - Child" at bounding box center [107, 132] width 70 height 6
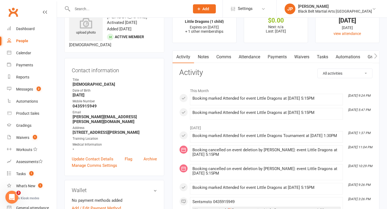
scroll to position [23, 0]
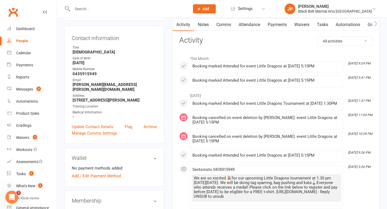
scroll to position [0, 0]
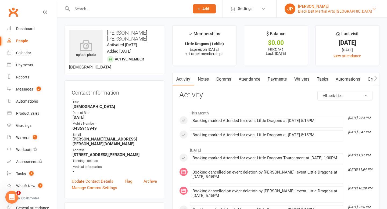
click at [352, 11] on div "Black Belt Martial Arts [GEOGRAPHIC_DATA]" at bounding box center [335, 11] width 74 height 5
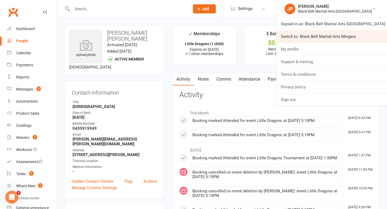
click at [353, 34] on link "Switch to: Black Belt Martial Arts Mingara" at bounding box center [331, 36] width 110 height 12
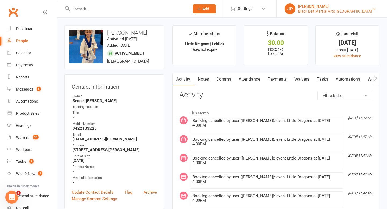
click at [334, 11] on div "Black Belt Martial Arts [GEOGRAPHIC_DATA]" at bounding box center [335, 11] width 74 height 5
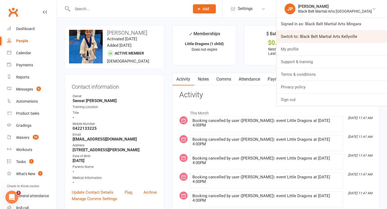
click at [334, 36] on link "Switch to: Black Belt Martial Arts Kellyville" at bounding box center [331, 36] width 110 height 12
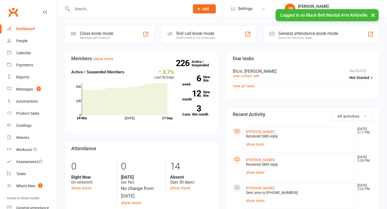
click at [96, 9] on input "text" at bounding box center [128, 9] width 115 height 8
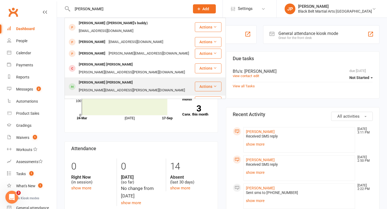
type input "[PERSON_NAME]"
click at [99, 79] on div "[PERSON_NAME] [PERSON_NAME]" at bounding box center [105, 83] width 57 height 8
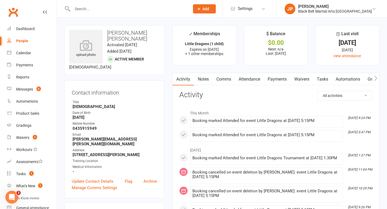
click at [247, 80] on link "Attendance" at bounding box center [249, 79] width 29 height 12
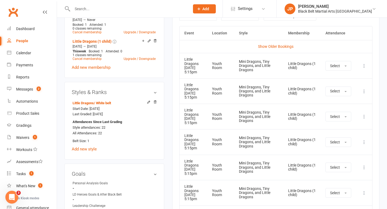
scroll to position [256, 0]
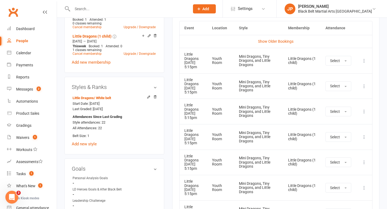
click at [170, 83] on main "✓ Memberships Little Dragons (1 child) Expires on [DATE] + 1 other memberships …" at bounding box center [275, 60] width 215 height 580
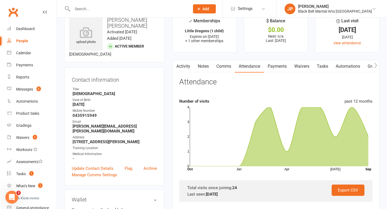
scroll to position [10, 0]
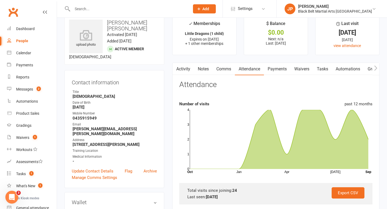
click at [227, 71] on link "Comms" at bounding box center [223, 69] width 22 height 12
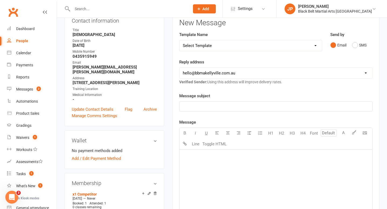
scroll to position [76, 0]
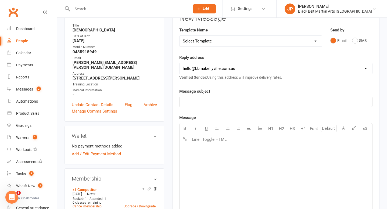
click at [201, 105] on p "﻿" at bounding box center [276, 102] width 186 height 6
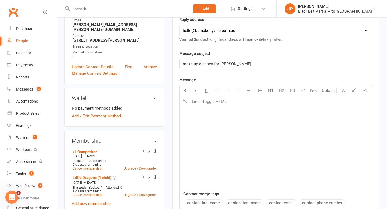
scroll to position [115, 0]
click at [188, 121] on div "﻿" at bounding box center [275, 147] width 192 height 81
paste div
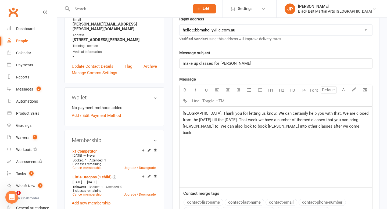
click at [182, 113] on div "Srirupa, Thank you for letting us know. We can certainly help you with that. We…" at bounding box center [275, 147] width 192 height 81
click at [358, 127] on p "Hi Srirupa, Thank you for letting us know. We can certainly help you with that.…" at bounding box center [276, 123] width 186 height 26
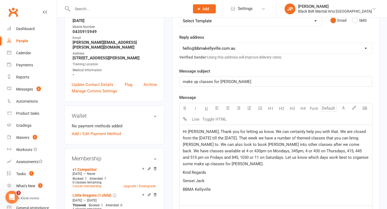
scroll to position [96, 0]
click at [203, 132] on span "Hi Srirupa, Thank you for letting us know. We can certainly help you with that.…" at bounding box center [276, 148] width 187 height 37
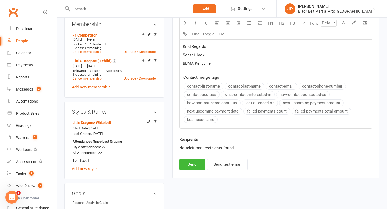
scroll to position [231, 0]
click at [189, 161] on button "Send" at bounding box center [191, 163] width 25 height 11
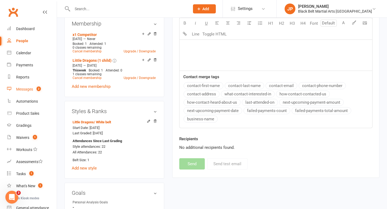
click at [21, 90] on div "Messages" at bounding box center [24, 89] width 17 height 4
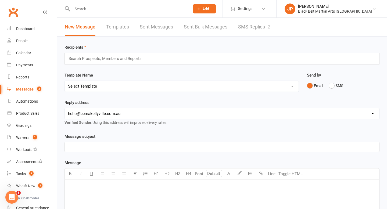
click at [248, 27] on link "SMS Replies 2" at bounding box center [254, 27] width 32 height 19
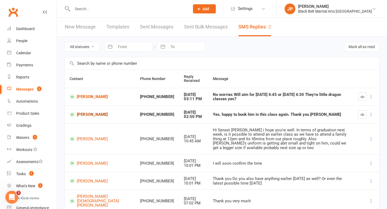
click at [82, 114] on link "Braden Aichinger" at bounding box center [100, 114] width 61 height 5
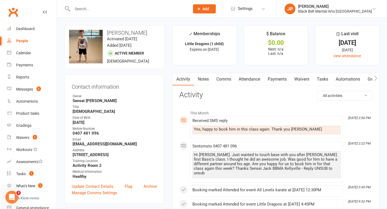
click at [228, 79] on link "Comms" at bounding box center [223, 79] width 22 height 12
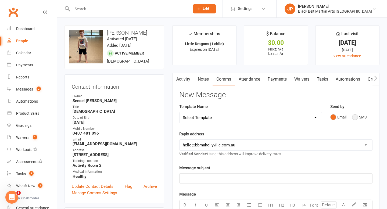
click at [357, 117] on button "SMS" at bounding box center [359, 117] width 14 height 10
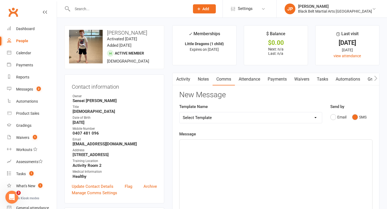
click at [206, 150] on div "﻿" at bounding box center [275, 180] width 192 height 81
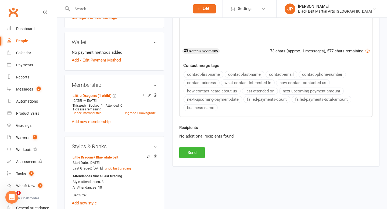
scroll to position [189, 0]
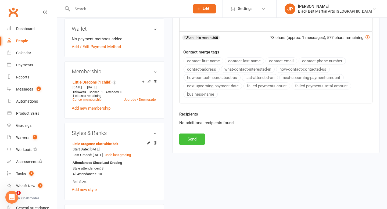
click at [191, 138] on button "Send" at bounding box center [191, 138] width 25 height 11
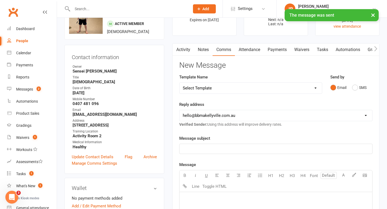
scroll to position [0, 0]
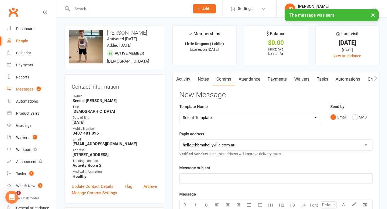
click at [30, 89] on div "Messages" at bounding box center [24, 89] width 17 height 4
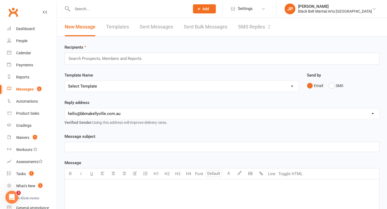
click at [250, 27] on link "SMS Replies 2" at bounding box center [254, 27] width 32 height 19
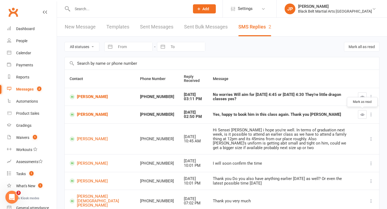
click at [364, 115] on button "button" at bounding box center [362, 114] width 9 height 9
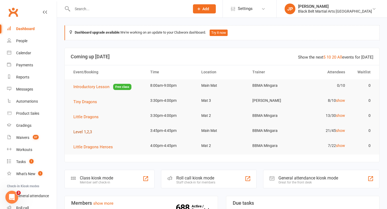
click at [82, 130] on span "Level 1,2,3" at bounding box center [82, 131] width 19 height 5
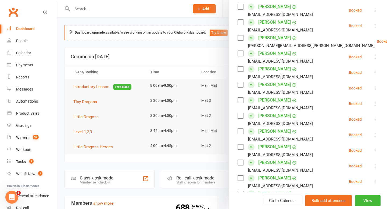
scroll to position [99, 0]
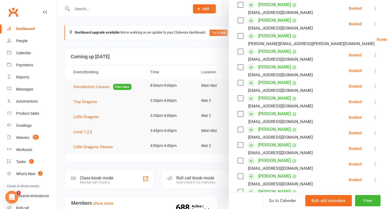
click at [239, 53] on label at bounding box center [239, 51] width 5 height 5
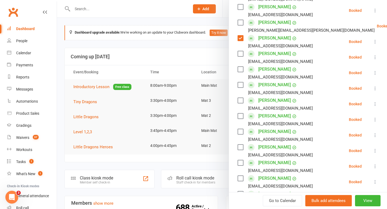
scroll to position [122, 0]
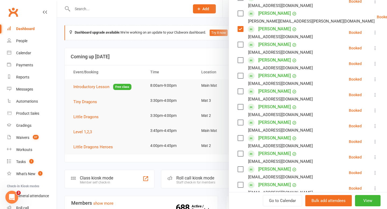
click at [240, 92] on label at bounding box center [239, 91] width 5 height 5
click at [241, 110] on label at bounding box center [239, 106] width 5 height 5
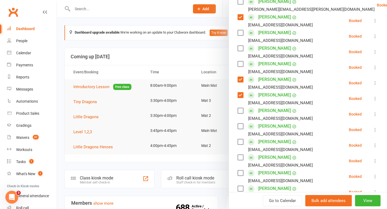
scroll to position [134, 0]
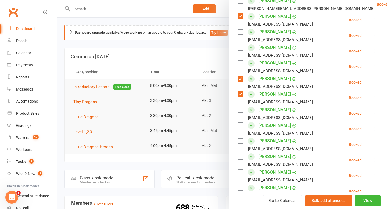
click at [237, 125] on label at bounding box center [239, 125] width 5 height 5
click at [238, 142] on label at bounding box center [239, 140] width 5 height 5
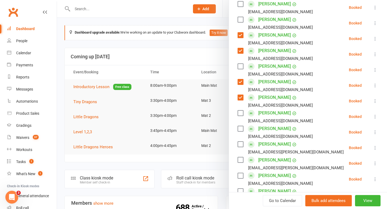
scroll to position [179, 0]
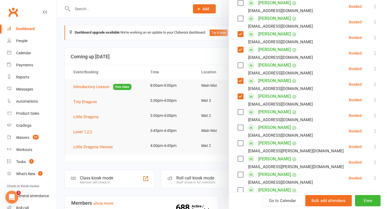
click at [238, 142] on label at bounding box center [239, 142] width 5 height 5
click at [240, 159] on label at bounding box center [239, 158] width 5 height 5
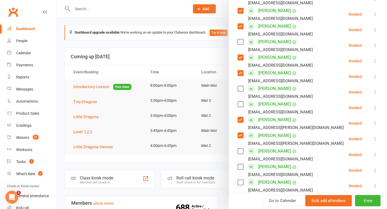
click at [240, 151] on label at bounding box center [239, 150] width 5 height 5
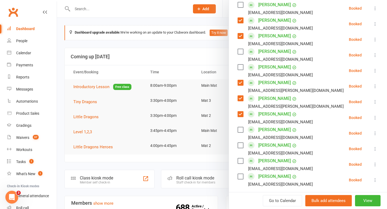
scroll to position [242, 0]
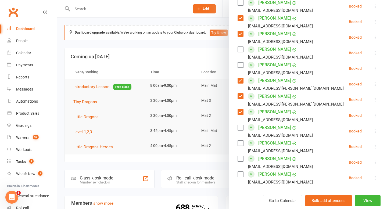
click at [240, 143] on label at bounding box center [239, 142] width 5 height 5
click at [240, 159] on label at bounding box center [239, 158] width 5 height 5
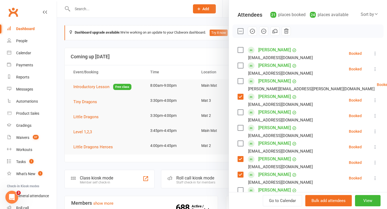
scroll to position [53, 0]
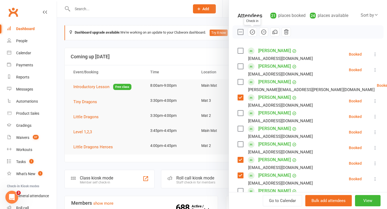
click at [251, 30] on icon "button" at bounding box center [252, 32] width 5 height 5
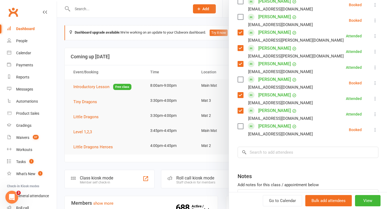
scroll to position [293, 0]
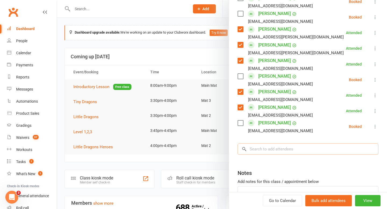
click at [291, 151] on input "search" at bounding box center [307, 148] width 141 height 11
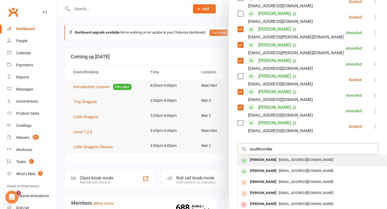
type input "southcombe"
click at [269, 163] on div "[PERSON_NAME]" at bounding box center [262, 160] width 31 height 8
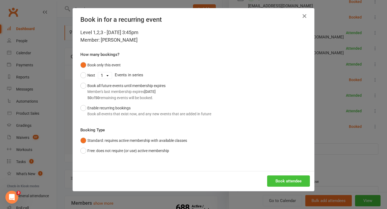
click at [279, 178] on button "Book attendee" at bounding box center [288, 180] width 43 height 11
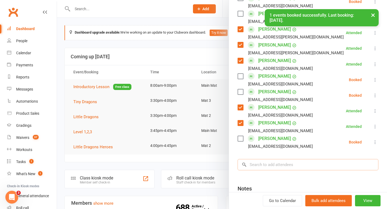
click at [289, 169] on input "search" at bounding box center [307, 164] width 141 height 11
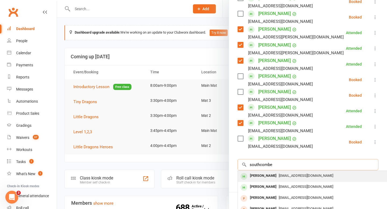
type input "southcombe"
click at [260, 176] on div "[PERSON_NAME]" at bounding box center [262, 176] width 31 height 8
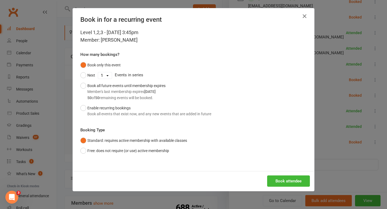
click at [308, 18] on button "button" at bounding box center [304, 16] width 9 height 9
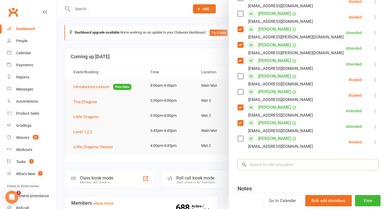
click at [280, 165] on input "search" at bounding box center [307, 164] width 141 height 11
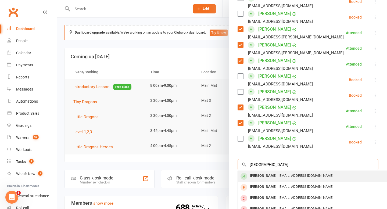
type input "[GEOGRAPHIC_DATA]"
click at [265, 175] on div "[PERSON_NAME]" at bounding box center [262, 176] width 31 height 8
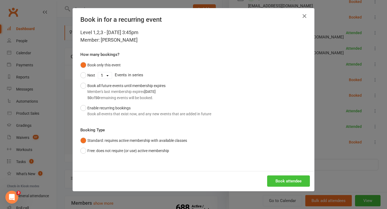
click at [288, 178] on button "Book attendee" at bounding box center [288, 180] width 43 height 11
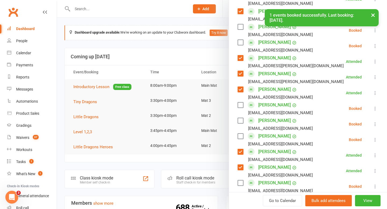
scroll to position [260, 0]
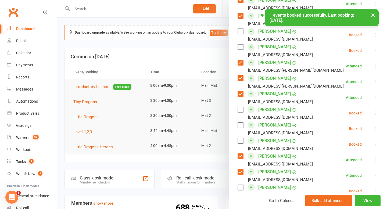
click at [237, 141] on label at bounding box center [239, 140] width 5 height 5
click at [239, 126] on label at bounding box center [239, 124] width 5 height 5
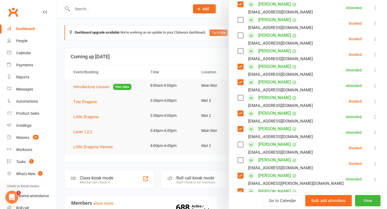
scroll to position [144, 0]
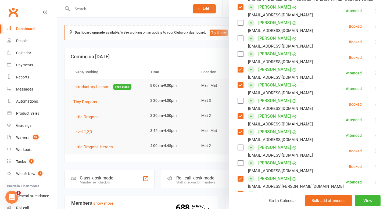
click at [374, 134] on icon at bounding box center [374, 135] width 5 height 5
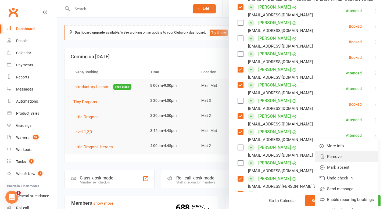
click at [346, 155] on link "Remove" at bounding box center [346, 156] width 63 height 11
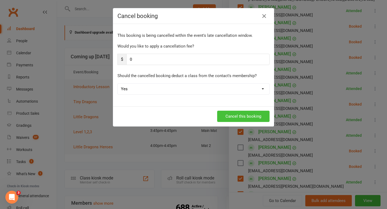
click at [254, 116] on button "Cancel this booking" at bounding box center [243, 116] width 52 height 11
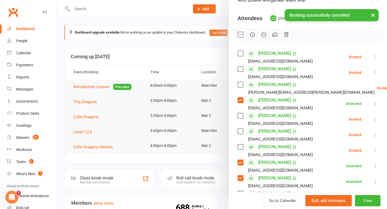
scroll to position [46, 0]
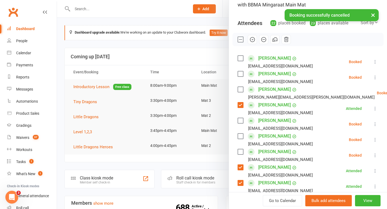
click at [251, 39] on icon "button" at bounding box center [252, 40] width 6 height 6
